Goal: Information Seeking & Learning: Learn about a topic

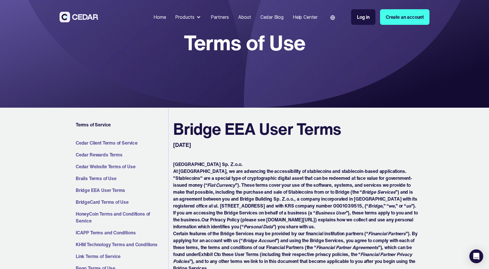
click at [190, 18] on div "Products" at bounding box center [184, 17] width 19 height 7
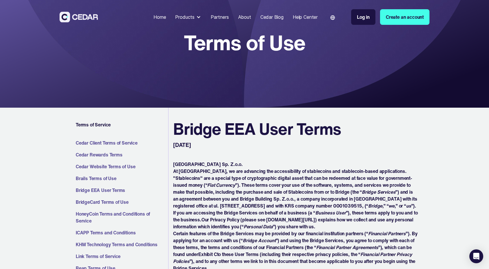
click at [161, 16] on div "Home" at bounding box center [159, 17] width 12 height 7
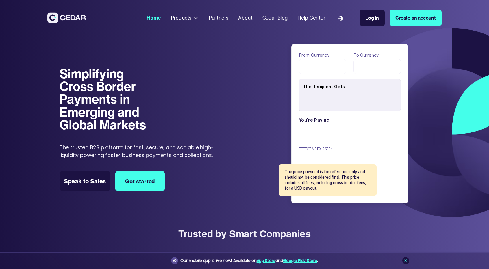
type input "******"
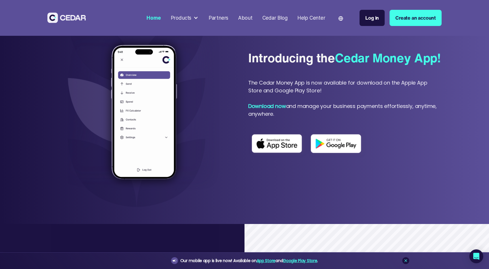
scroll to position [303, 0]
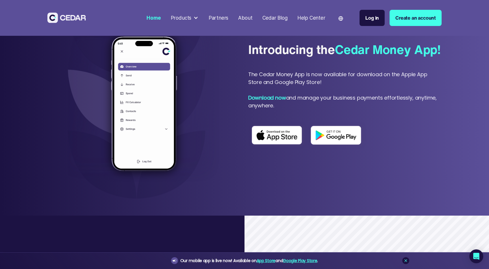
click at [345, 149] on img at bounding box center [336, 135] width 59 height 27
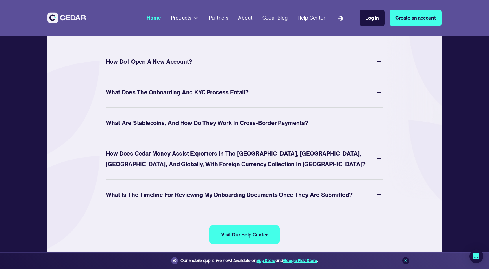
scroll to position [2295, 0]
click at [292, 103] on div "What Does the Onboarding and KYC Process Entail? The onboarding and KYC process…" at bounding box center [244, 93] width 277 height 31
click at [294, 99] on div "What Does the Onboarding and KYC Process Entail?" at bounding box center [244, 92] width 277 height 13
